Goal: Task Accomplishment & Management: Manage account settings

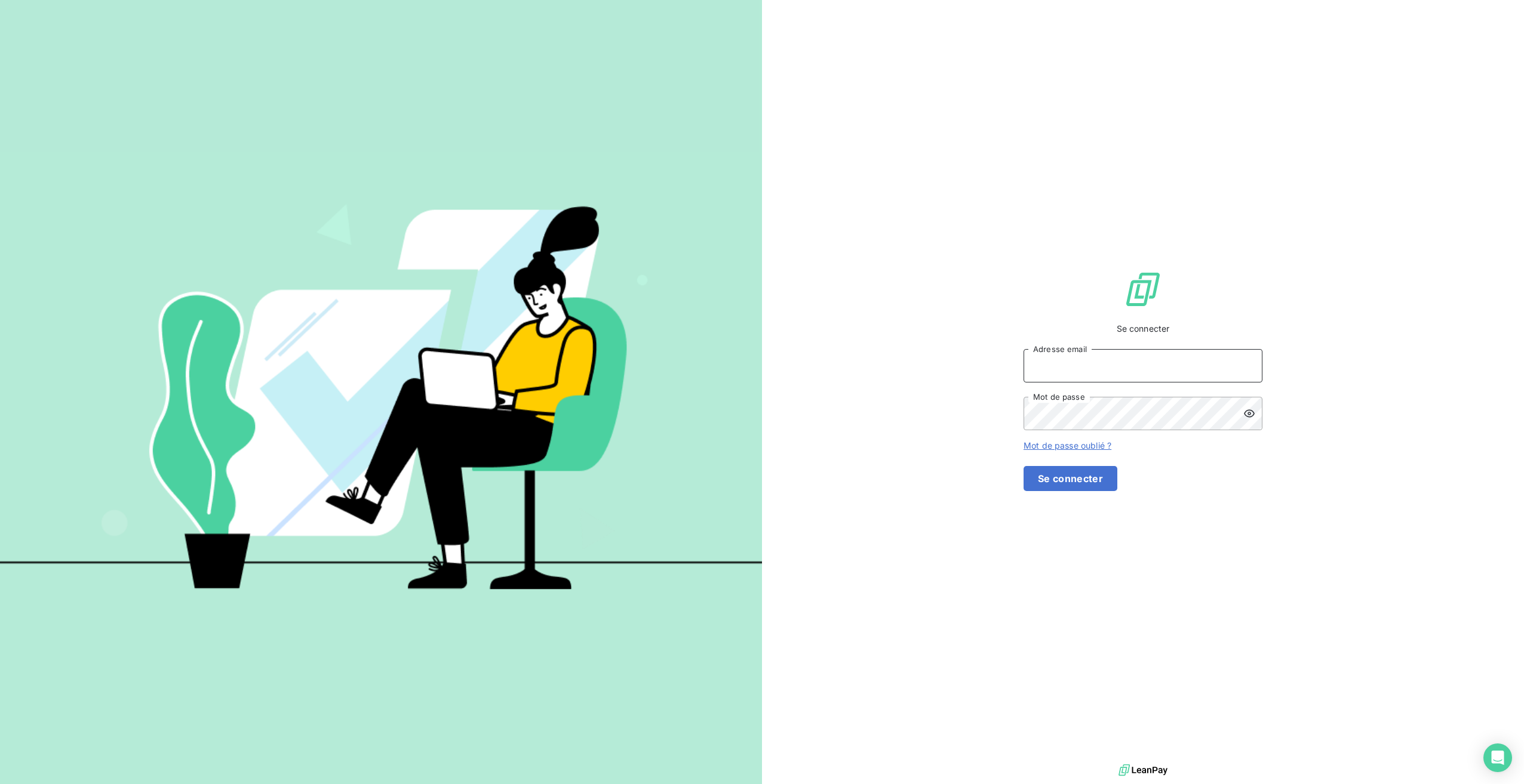
click at [912, 382] on input "Adresse email" at bounding box center [1143, 366] width 239 height 33
type input "rdidier@antillestelephone.com"
click at [912, 439] on button "Se connecter" at bounding box center [1070, 478] width 94 height 25
